Goal: Entertainment & Leisure: Consume media (video, audio)

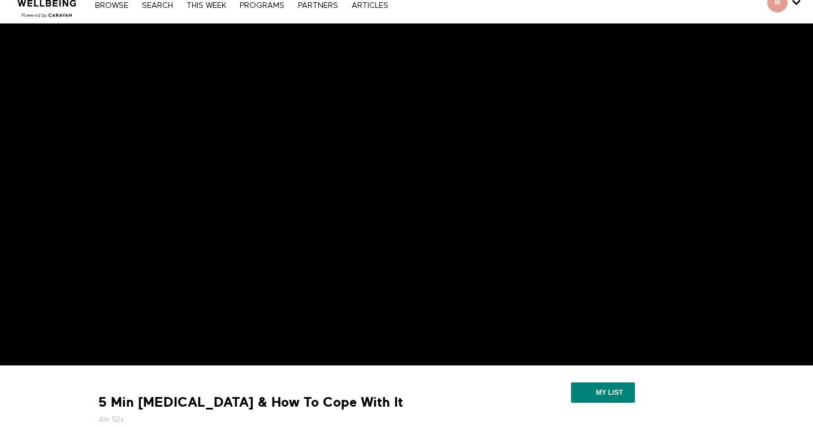
scroll to position [34, 0]
